Goal: Task Accomplishment & Management: Complete application form

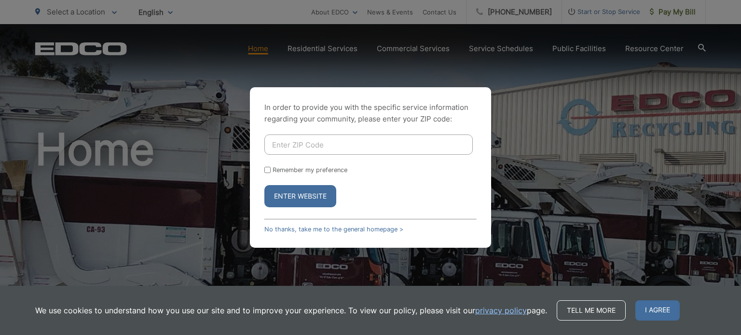
click at [309, 144] on input "Enter ZIP Code" at bounding box center [368, 145] width 208 height 20
type input "92064"
click at [264, 185] on button "Enter Website" at bounding box center [300, 196] width 72 height 22
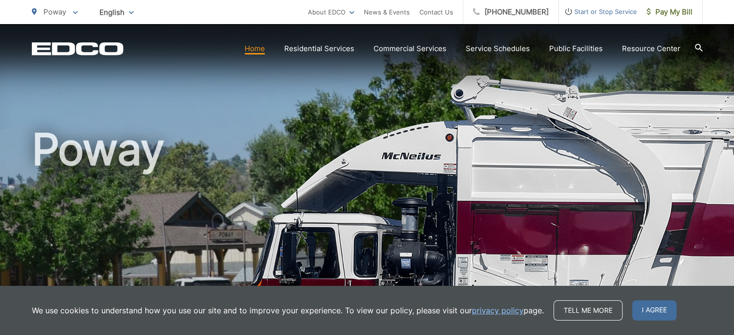
click at [584, 11] on span "Start or Stop Service" at bounding box center [597, 12] width 78 height 12
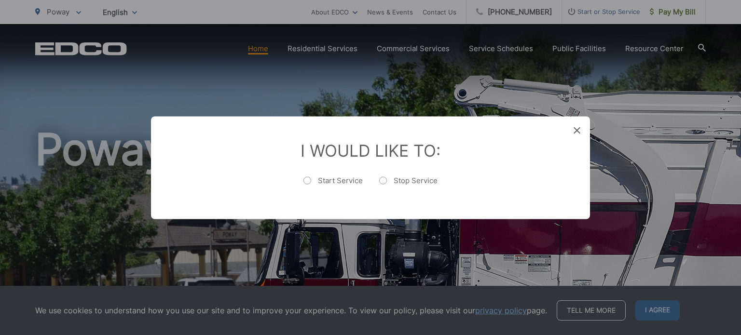
click at [419, 182] on label "Stop Service" at bounding box center [408, 185] width 58 height 19
radio input "true"
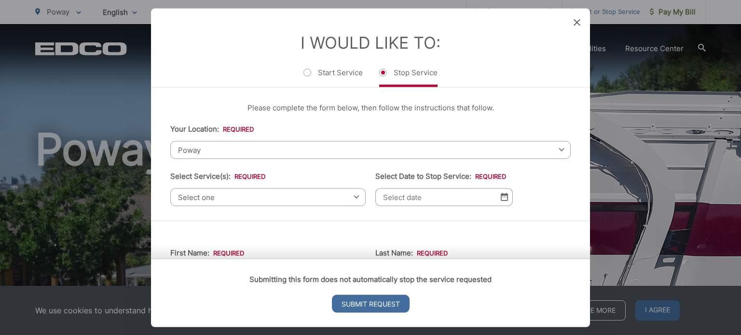
click at [189, 154] on span "Poway" at bounding box center [370, 150] width 400 height 18
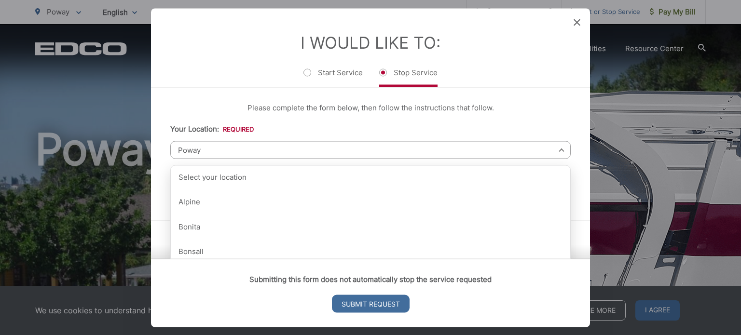
click at [216, 135] on li "Your Location: * Select your location Alpine [GEOGRAPHIC_DATA][PERSON_NAME][GEO…" at bounding box center [370, 141] width 400 height 36
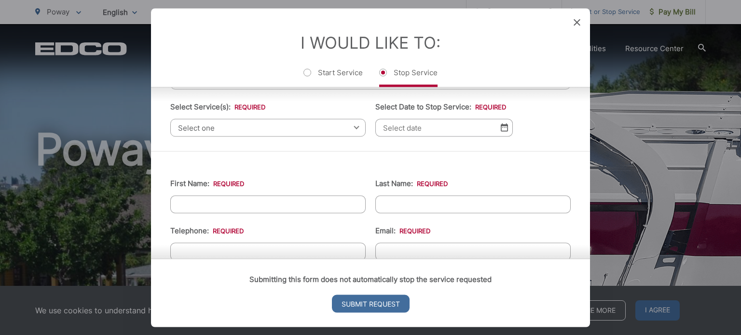
scroll to position [48, 0]
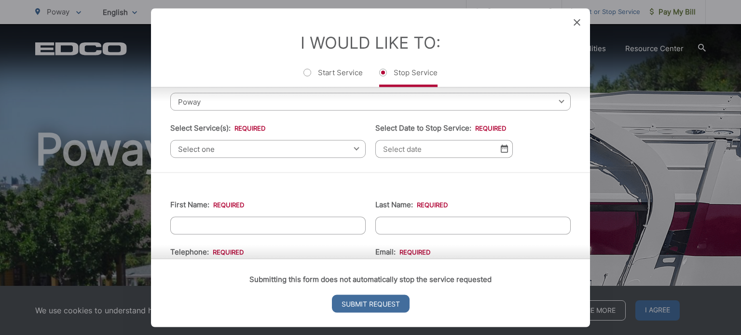
click at [214, 151] on span "Select one" at bounding box center [267, 149] width 195 height 18
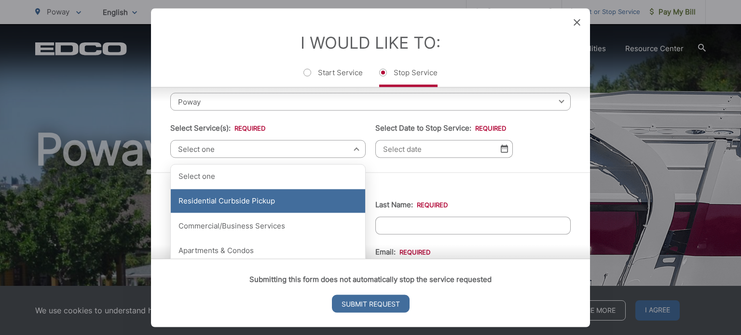
click at [220, 194] on div "Residential Curbside Pickup" at bounding box center [268, 201] width 194 height 24
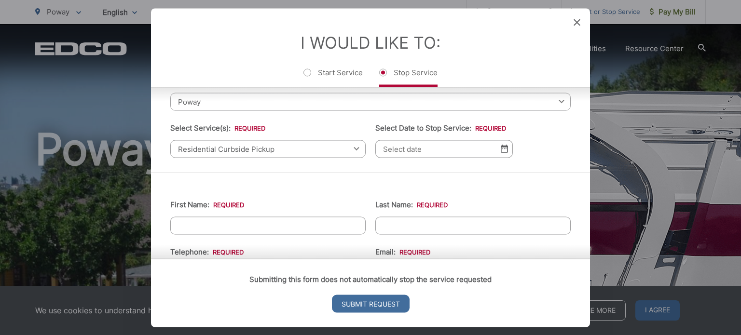
click at [411, 150] on input "Select Date to Stop Service: *" at bounding box center [443, 149] width 137 height 18
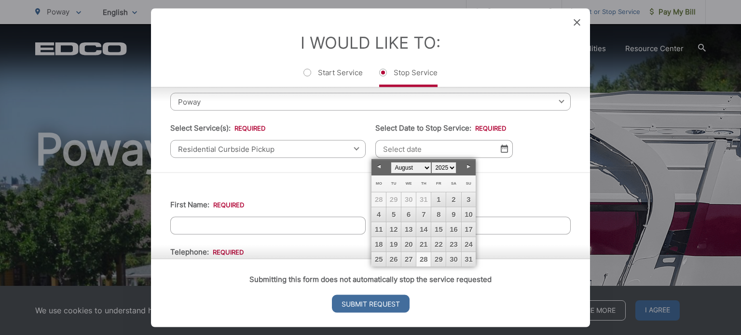
click at [424, 257] on link "28" at bounding box center [423, 259] width 14 height 14
type input "[DATE]"
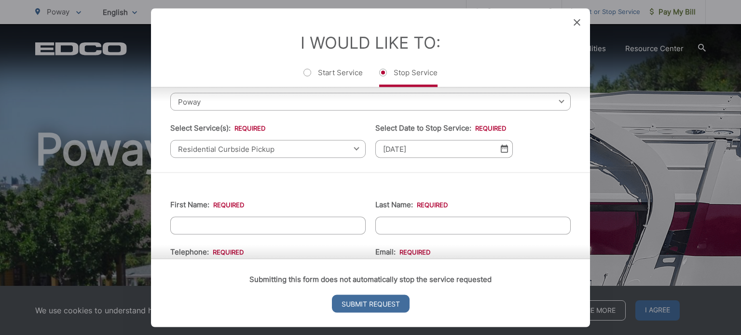
click at [293, 218] on input "First Name: *" at bounding box center [267, 226] width 195 height 18
type input "[PERSON_NAME]"
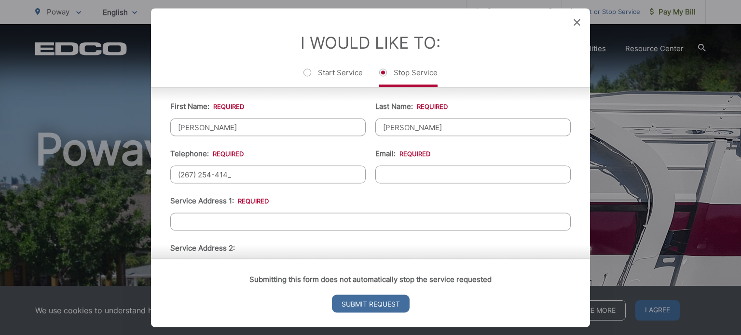
type input "[PHONE_NUMBER]"
type input "[EMAIL_ADDRESS][DOMAIN_NAME]"
type input "[STREET_ADDRESS]"
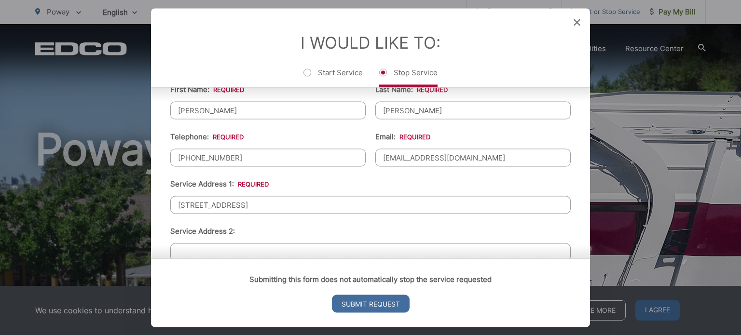
scroll to position [287, 0]
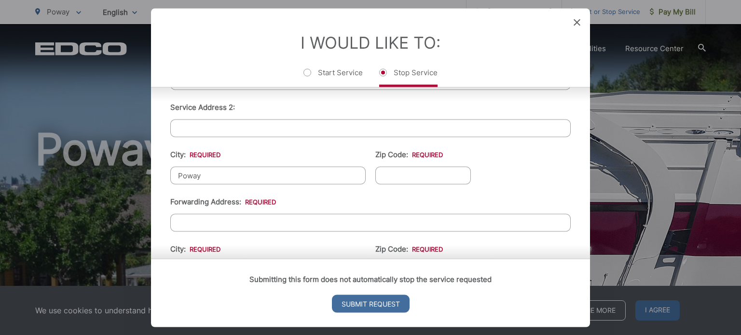
type input "Poway"
type input "92064"
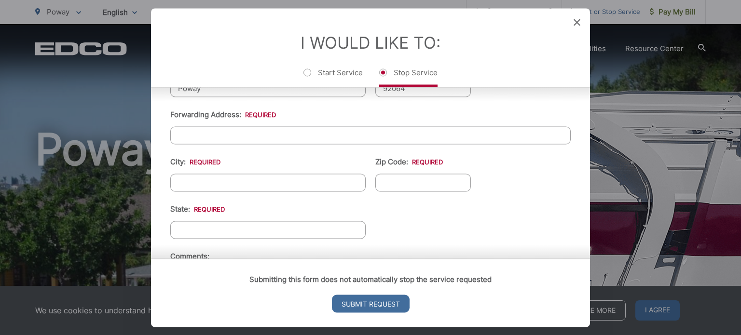
scroll to position [360, 0]
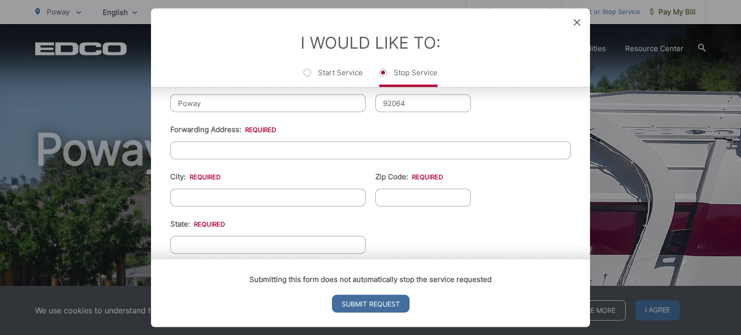
click at [232, 154] on input "Forwarding Address: *" at bounding box center [370, 150] width 400 height 18
type input "[STREET_ADDRESS]"
type input "Woodbridge"
type input "22191"
type input "C"
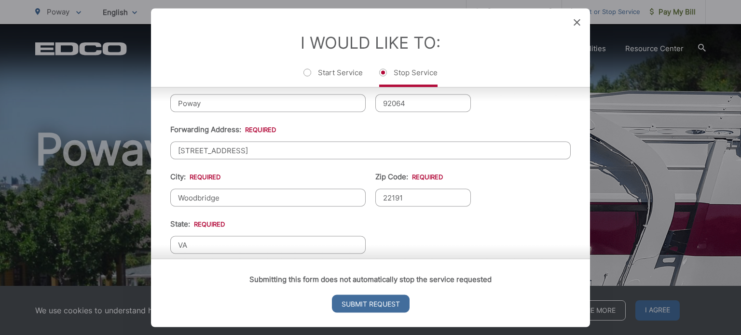
scroll to position [456, 0]
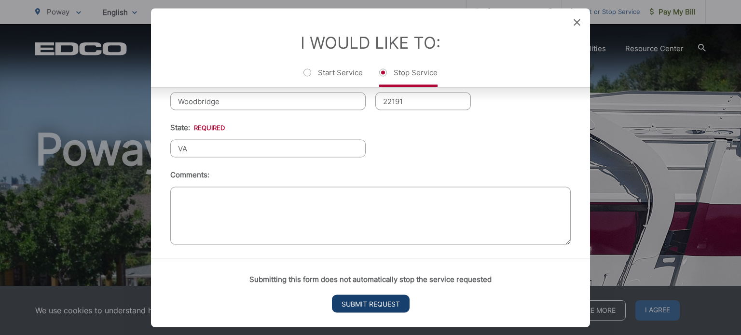
type input "VA"
click at [377, 304] on input "Submit Request" at bounding box center [371, 304] width 78 height 18
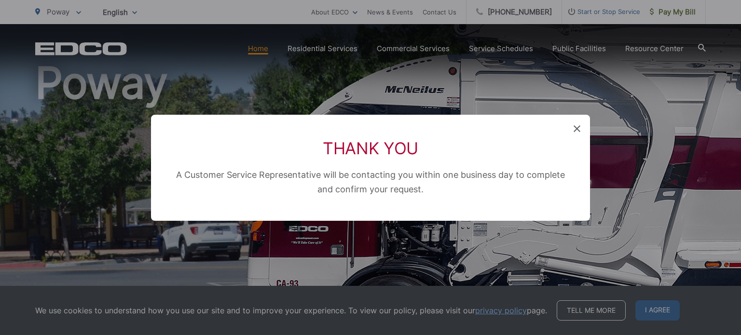
click at [650, 313] on div "Thank You A Customer Service Representative will be contacting you within one b…" at bounding box center [370, 167] width 741 height 335
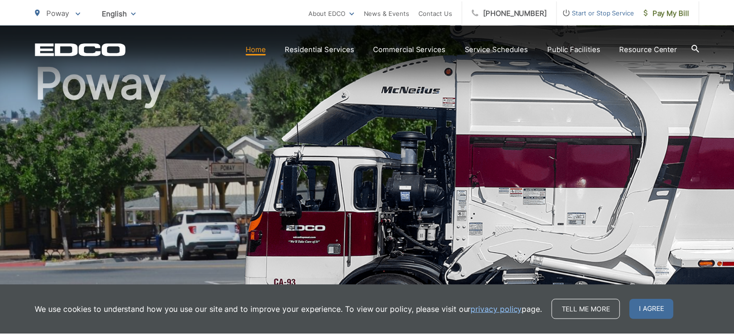
scroll to position [0, 0]
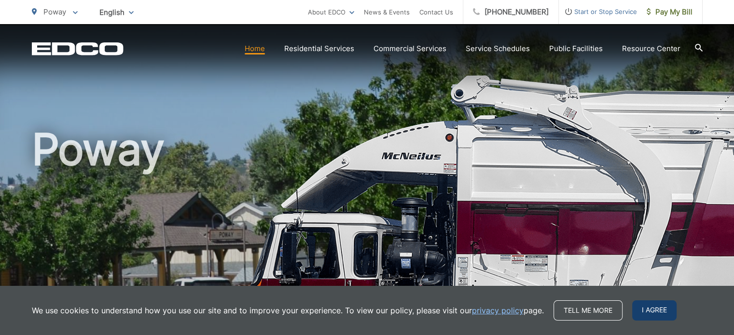
click at [636, 309] on span "I agree" at bounding box center [654, 310] width 44 height 20
